Goal: Book appointment/travel/reservation

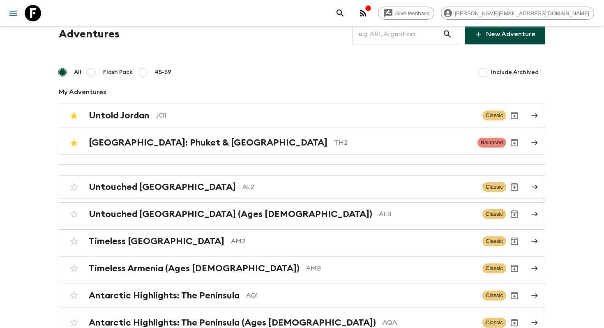
scroll to position [2062, 0]
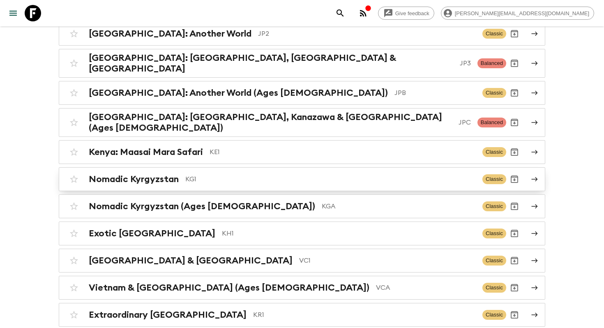
click at [185, 174] on p "KG1" at bounding box center [330, 179] width 290 height 10
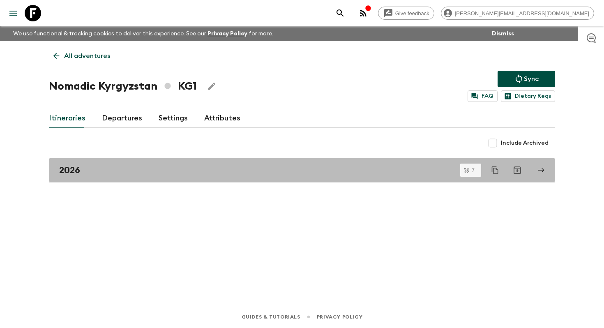
click at [185, 162] on link "2026" at bounding box center [302, 170] width 506 height 25
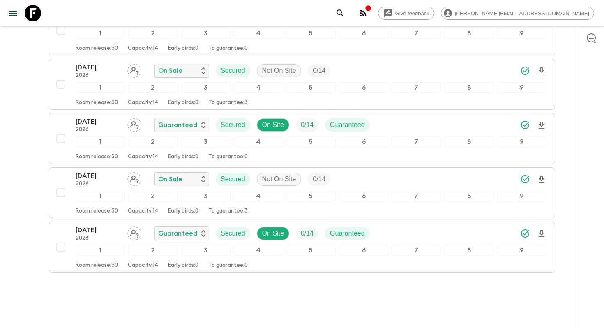
scroll to position [298, 0]
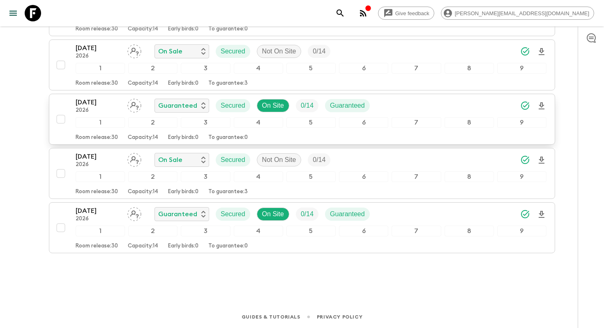
click at [110, 106] on p "[DATE]" at bounding box center [98, 102] width 45 height 10
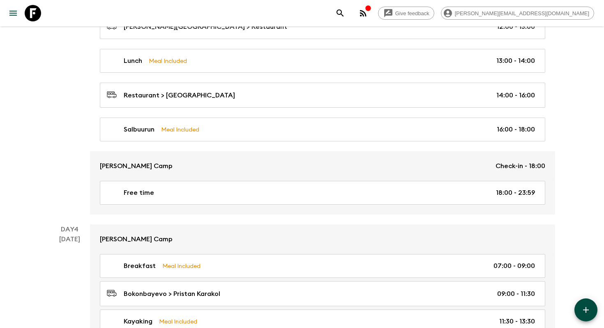
scroll to position [814, 0]
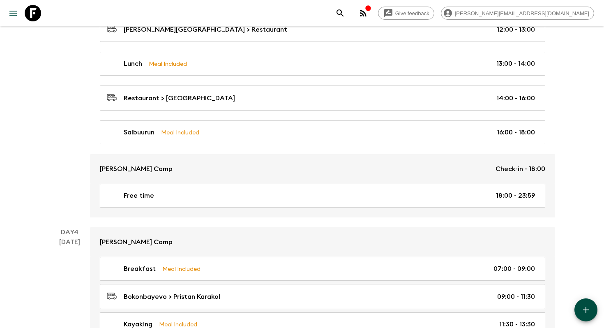
click at [30, 16] on icon at bounding box center [33, 13] width 16 height 16
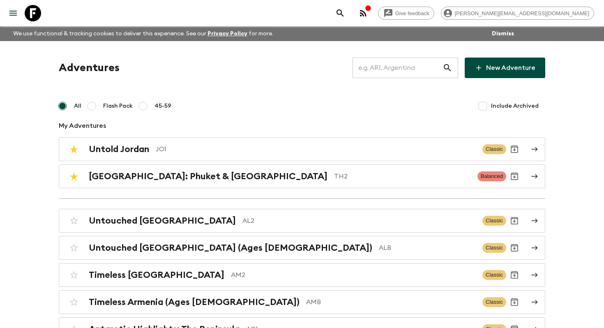
scroll to position [2903, 0]
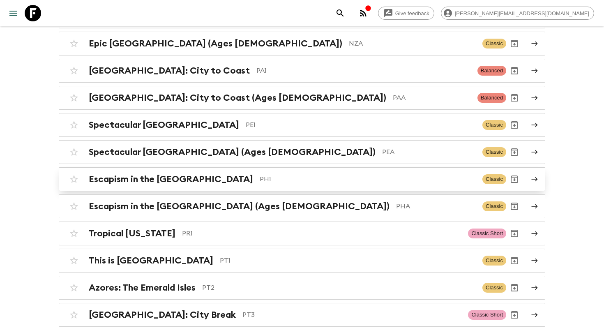
click at [218, 174] on div "Escapism in the [GEOGRAPHIC_DATA] PH1" at bounding box center [282, 179] width 387 height 11
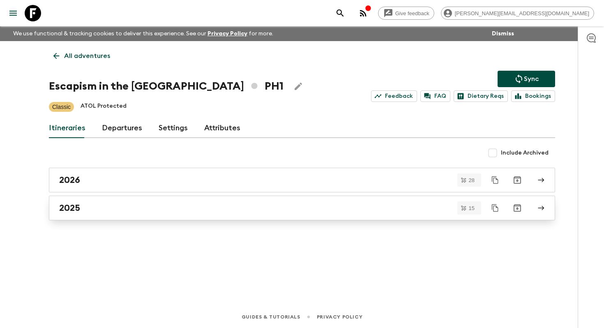
click at [117, 210] on div "2025" at bounding box center [294, 207] width 470 height 11
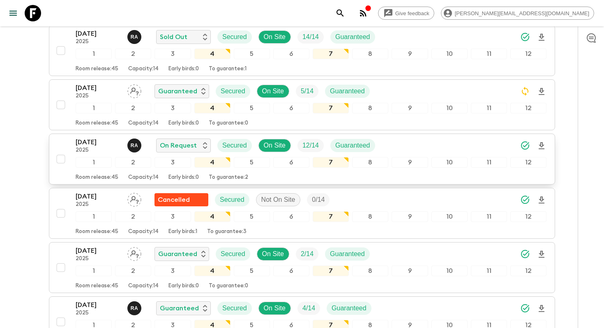
scroll to position [382, 0]
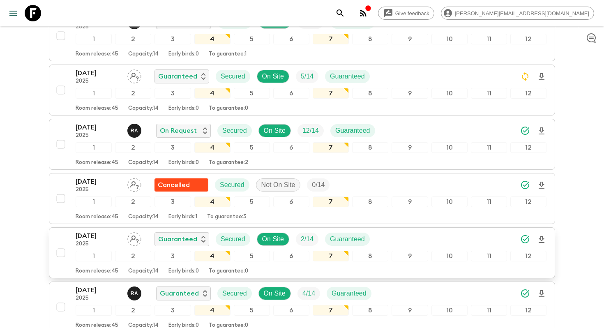
click at [104, 235] on p "[DATE]" at bounding box center [98, 236] width 45 height 10
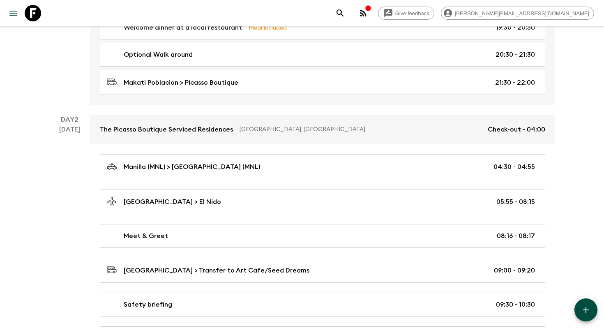
scroll to position [272, 0]
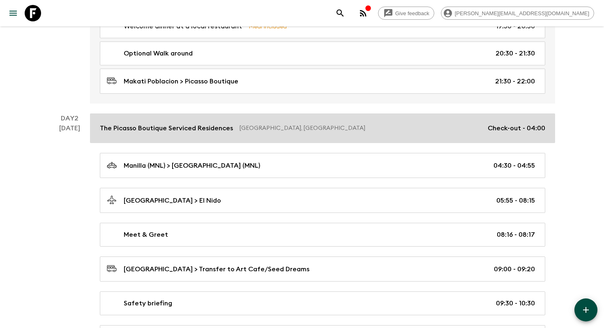
click at [208, 126] on p "The Picasso Boutique Serviced Residences" at bounding box center [166, 128] width 133 height 10
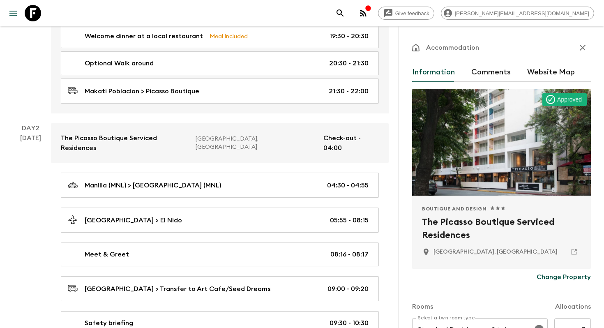
click at [450, 233] on h2 "The Picasso Boutique Serviced Residences" at bounding box center [501, 228] width 159 height 26
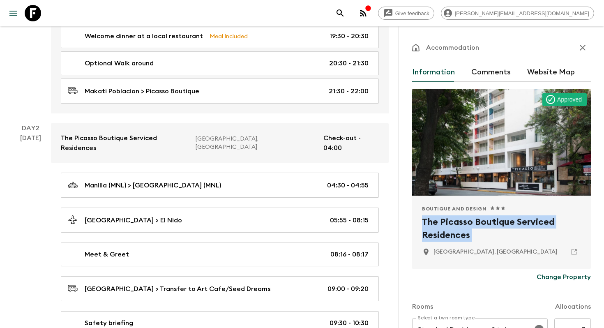
click at [450, 233] on h2 "The Picasso Boutique Serviced Residences" at bounding box center [501, 228] width 159 height 26
copy div "The Picasso Boutique Serviced Residences"
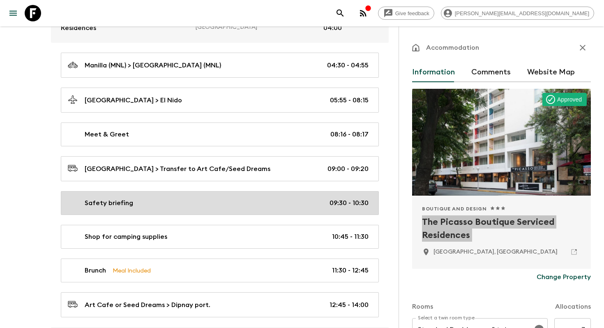
scroll to position [392, 0]
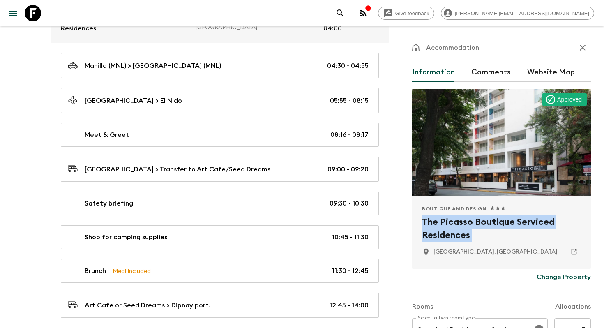
scroll to position [272, 0]
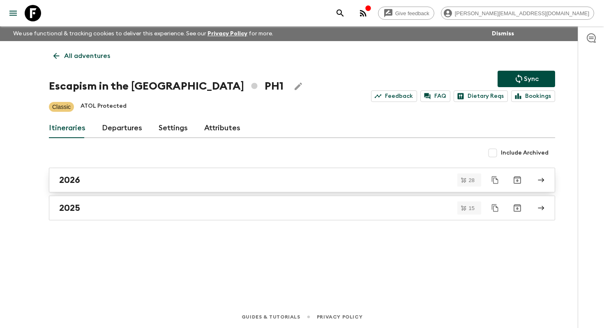
click at [104, 183] on div "2026" at bounding box center [294, 180] width 470 height 11
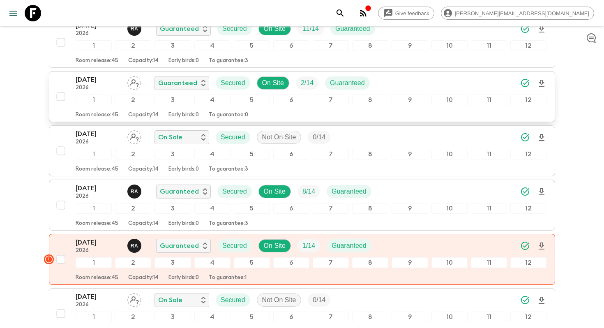
scroll to position [266, 0]
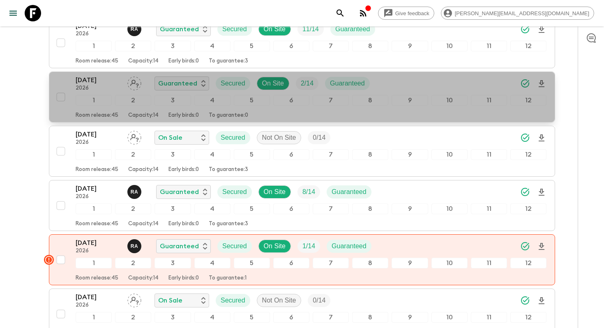
click at [110, 82] on p "[DATE]" at bounding box center [98, 80] width 45 height 10
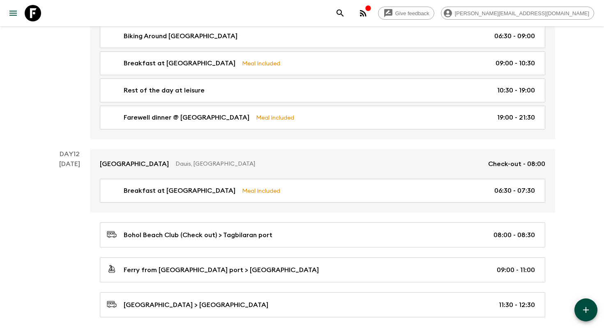
scroll to position [2717, 0]
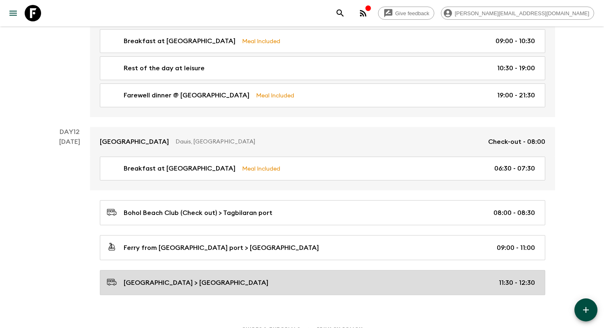
click at [277, 277] on div "[GEOGRAPHIC_DATA] > [GEOGRAPHIC_DATA] 11:30 - 12:30" at bounding box center [321, 282] width 428 height 11
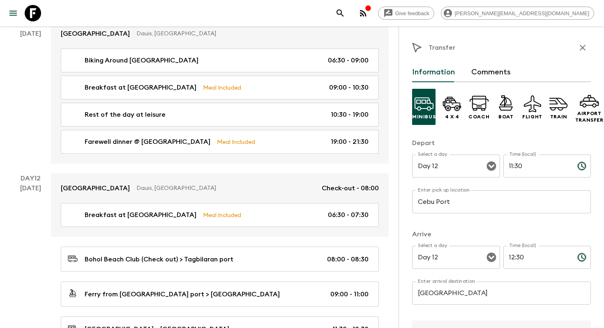
scroll to position [2709, 0]
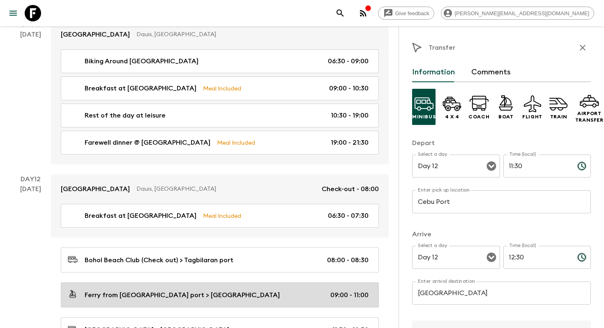
click at [125, 289] on div "Ferry from [GEOGRAPHIC_DATA] port > [GEOGRAPHIC_DATA] 09:00 - 11:00" at bounding box center [218, 294] width 301 height 11
type input "Ferry from [GEOGRAPHIC_DATA] port"
type input "[GEOGRAPHIC_DATA]"
type input "09:00"
type input "11:00"
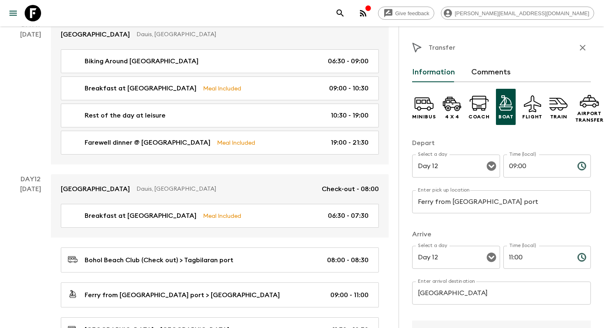
click at [463, 204] on input "Ferry from [GEOGRAPHIC_DATA] port" at bounding box center [501, 201] width 179 height 23
click at [485, 203] on input "Ferry from [GEOGRAPHIC_DATA] port" at bounding box center [501, 201] width 179 height 23
click at [460, 203] on input "Ferry from [GEOGRAPHIC_DATA] port" at bounding box center [501, 201] width 179 height 23
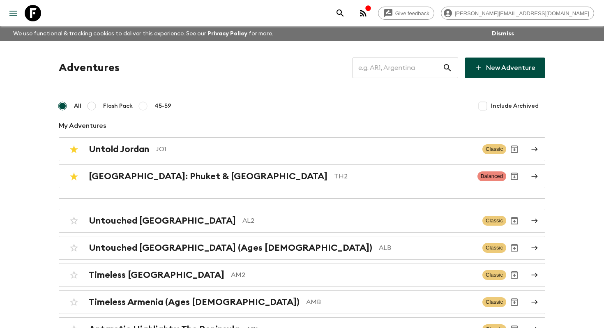
scroll to position [3309, 0]
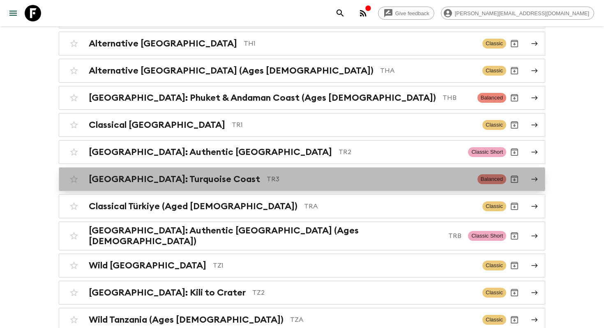
click at [279, 171] on div "Türkiye: Turquoise Coast TR3 Balanced" at bounding box center [286, 179] width 440 height 16
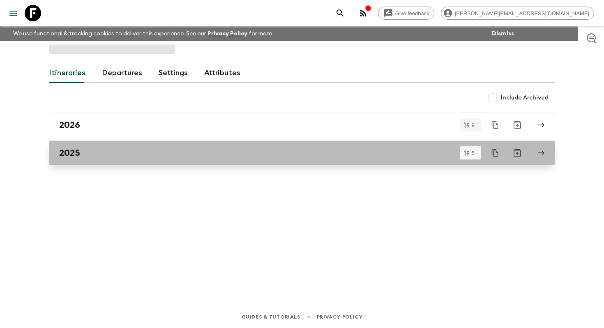
click at [231, 152] on div "2025" at bounding box center [294, 152] width 470 height 11
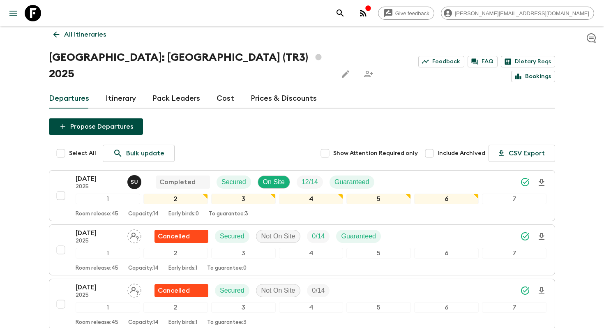
scroll to position [190, 0]
